Goal: Task Accomplishment & Management: Assign assessments

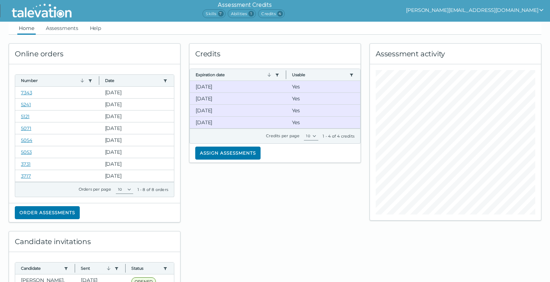
click at [225, 12] on span "Skills 7" at bounding box center [213, 13] width 23 height 9
click at [56, 32] on link "Assessments" at bounding box center [61, 28] width 35 height 13
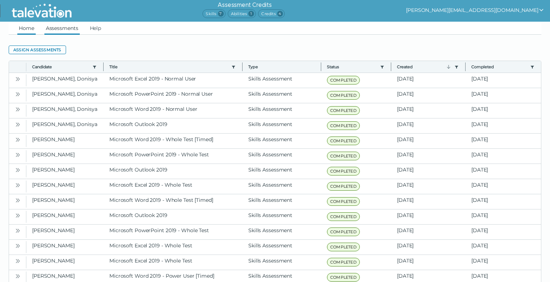
click at [21, 27] on link "Home" at bounding box center [26, 28] width 18 height 13
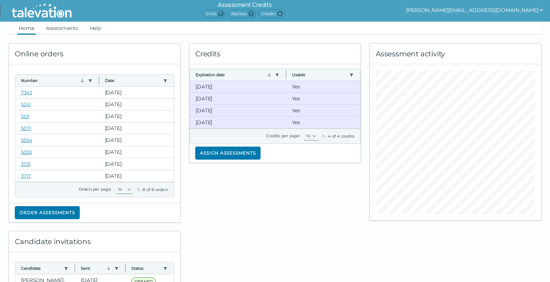
click at [60, 219] on div "Order assessments" at bounding box center [94, 212] width 171 height 19
click at [60, 215] on button "Order assessments" at bounding box center [47, 212] width 65 height 13
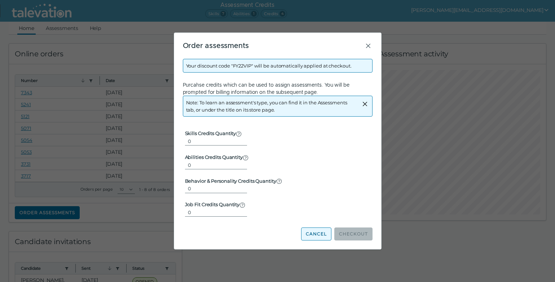
click at [321, 236] on button "Cancel" at bounding box center [316, 233] width 30 height 13
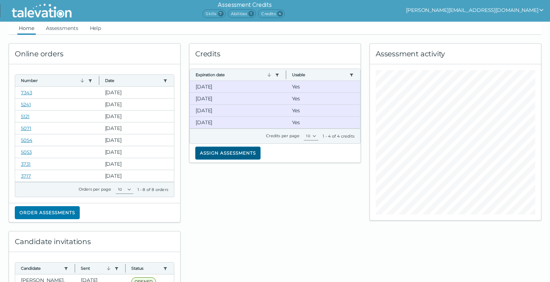
click at [236, 151] on button "Assign assessments" at bounding box center [227, 152] width 65 height 13
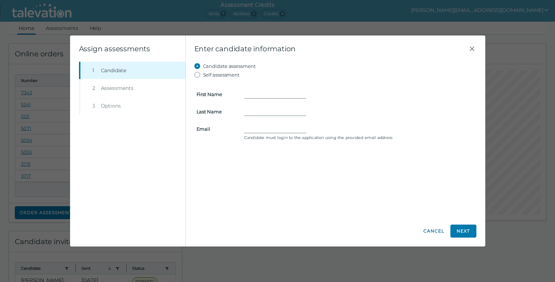
click at [435, 230] on button "Cancel" at bounding box center [434, 230] width 22 height 13
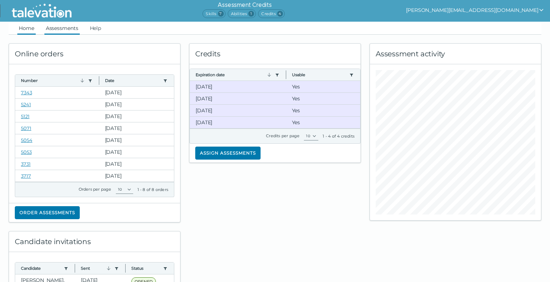
click at [57, 29] on link "Assessments" at bounding box center [61, 28] width 35 height 13
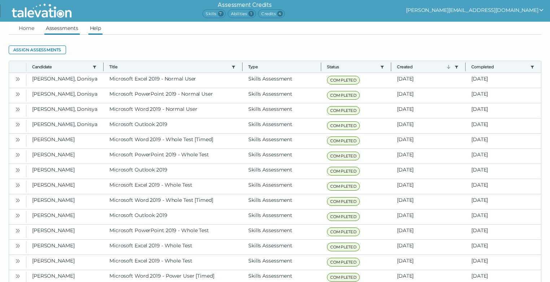
click at [100, 31] on link "Help" at bounding box center [95, 28] width 14 height 13
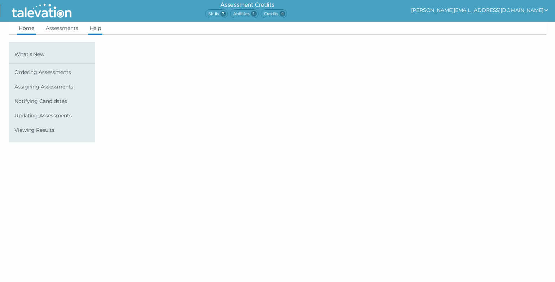
click at [28, 29] on link "Home" at bounding box center [26, 28] width 18 height 13
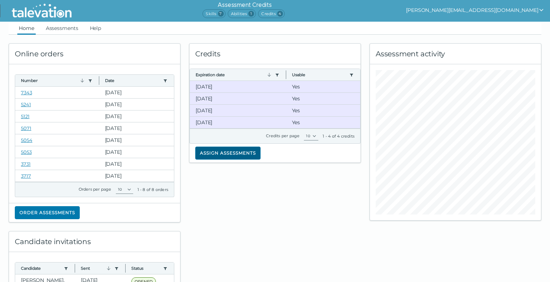
click at [224, 152] on button "Assign assessments" at bounding box center [227, 152] width 65 height 13
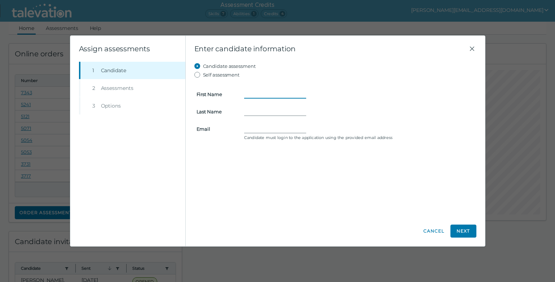
click at [255, 92] on input "First Name" at bounding box center [275, 94] width 62 height 9
type input "[PERSON_NAME]"
type input "A Ernst"
type input "[PERSON_NAME][EMAIL_ADDRESS][DOMAIN_NAME]"
click at [365, 184] on div "Candidate assessment Self assessment First Name [PERSON_NAME] Name A [PERSON_NA…" at bounding box center [335, 139] width 282 height 154
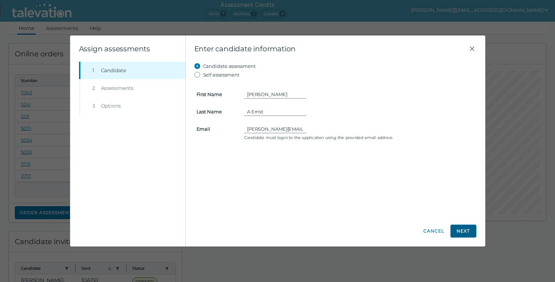
click at [463, 230] on button "Next" at bounding box center [463, 230] width 26 height 13
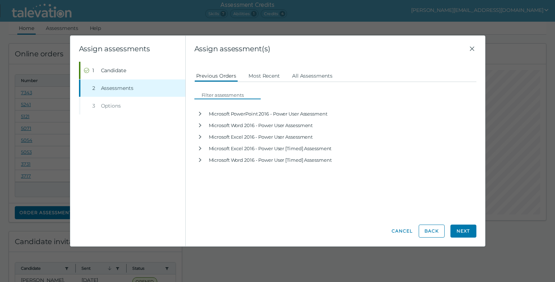
click at [221, 91] on input at bounding box center [230, 95] width 62 height 9
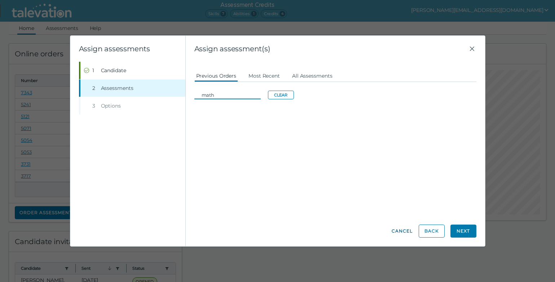
type input "math"
click at [405, 229] on button "Cancel" at bounding box center [402, 230] width 22 height 13
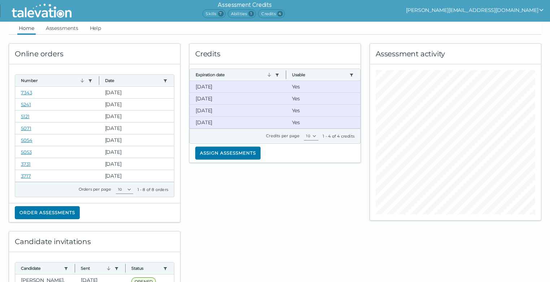
click at [530, 8] on button "[PERSON_NAME][EMAIL_ADDRESS][DOMAIN_NAME]" at bounding box center [475, 10] width 138 height 9
click at [472, 25] on div "Sign out" at bounding box center [451, 24] width 43 height 9
